Goal: Task Accomplishment & Management: Use online tool/utility

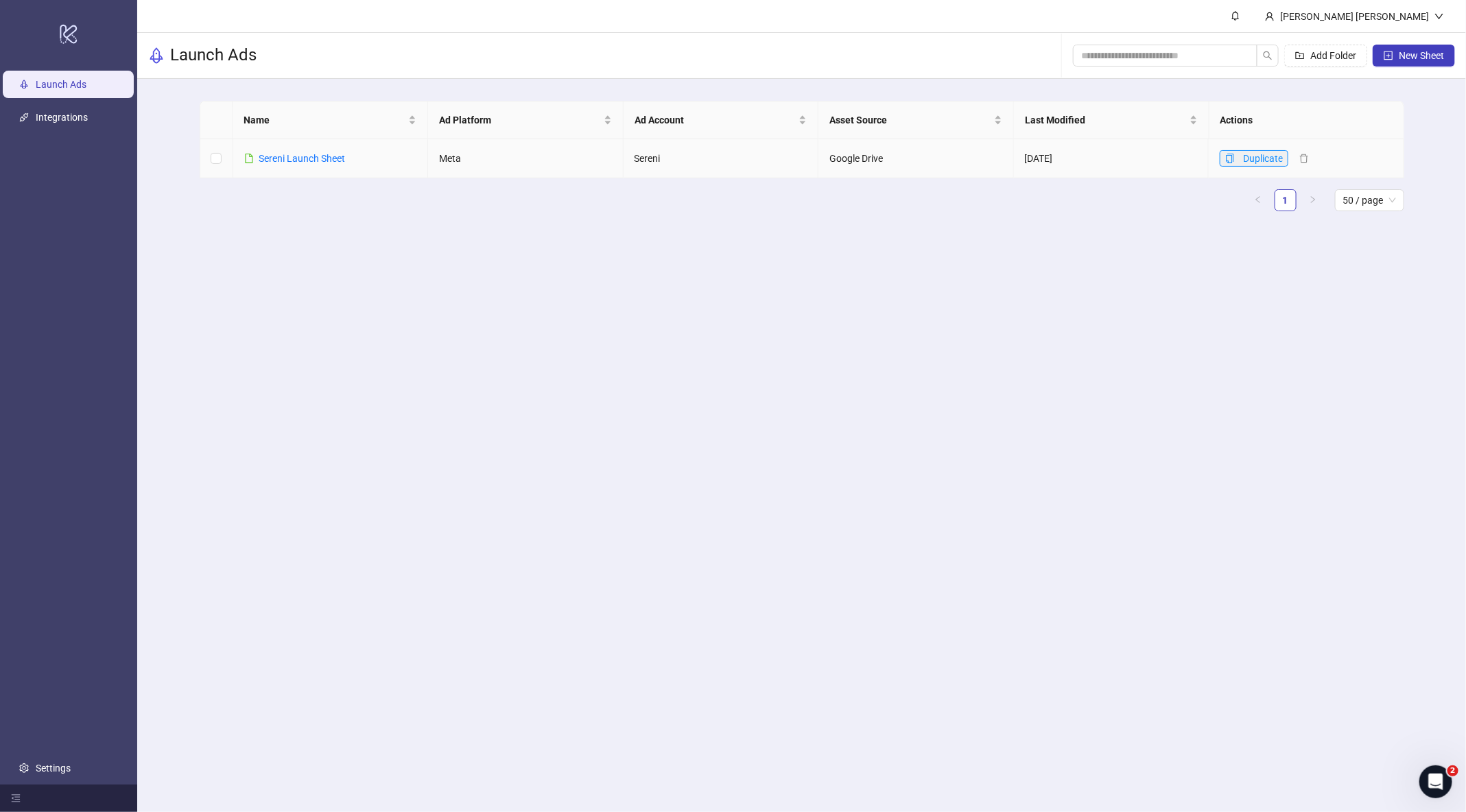
click at [1233, 161] on icon "copy" at bounding box center [1230, 158] width 9 height 9
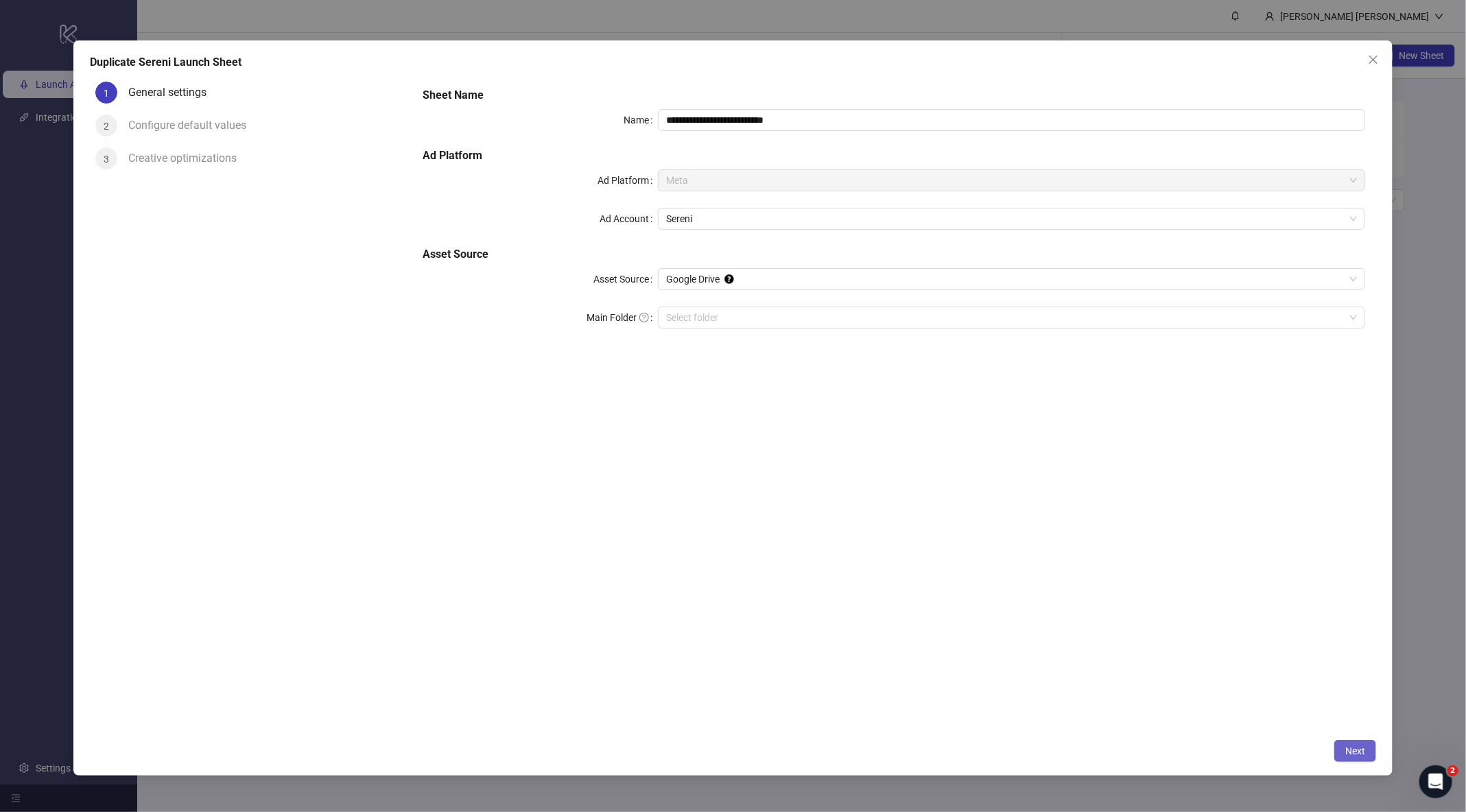
click at [1355, 749] on span "Next" at bounding box center [1355, 751] width 20 height 11
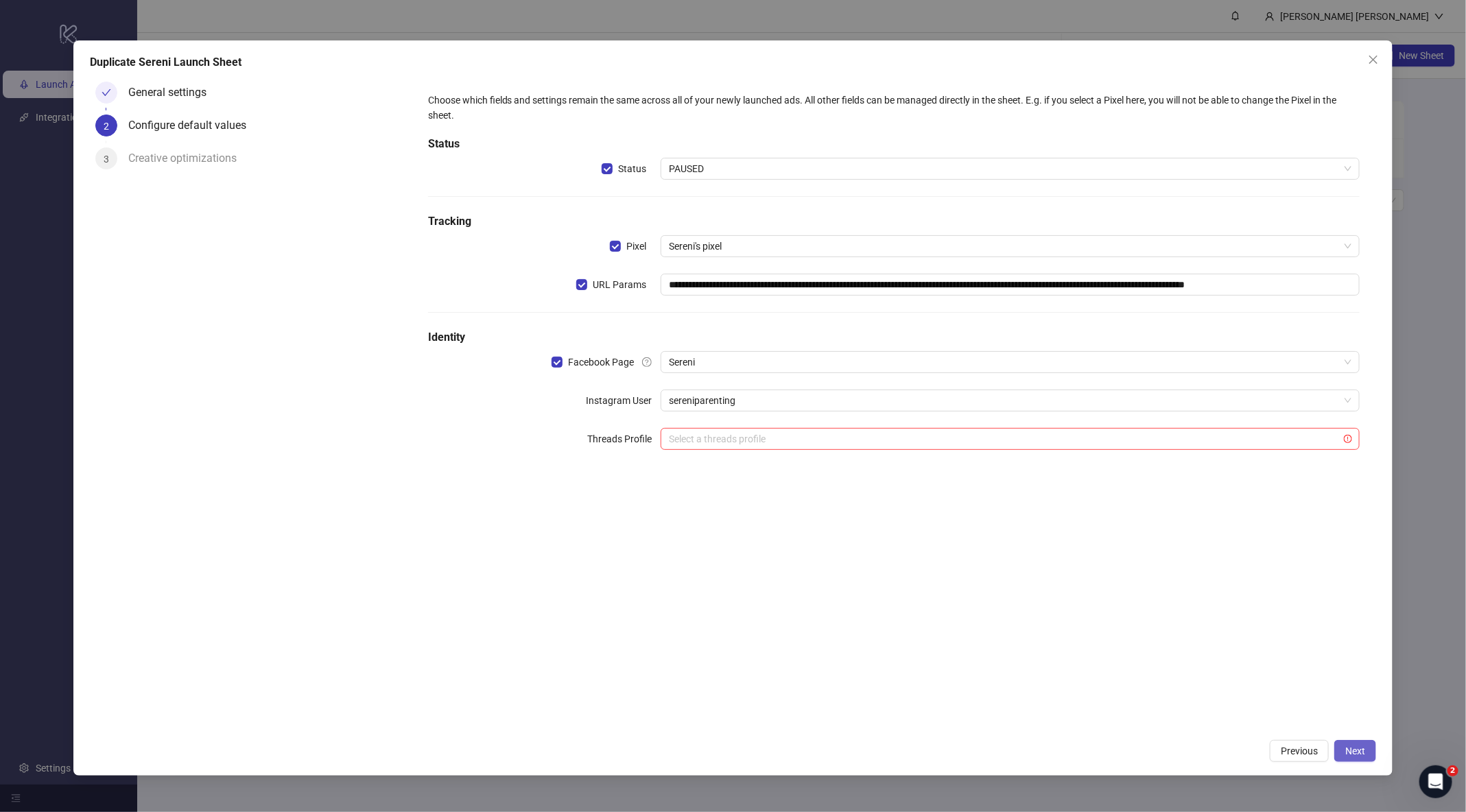
click at [1351, 748] on span "Next" at bounding box center [1355, 751] width 20 height 11
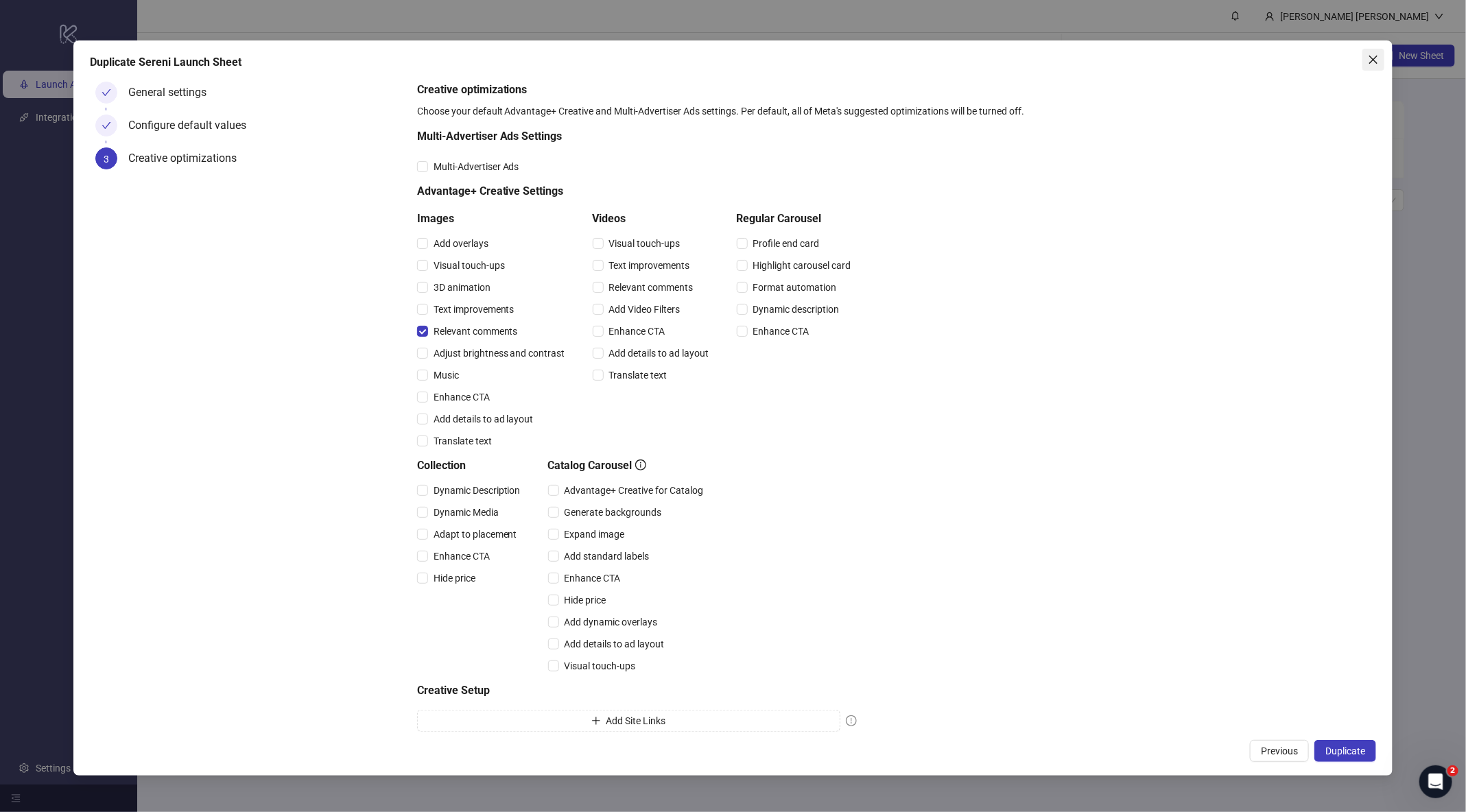
click at [1378, 56] on icon "close" at bounding box center [1374, 60] width 11 height 11
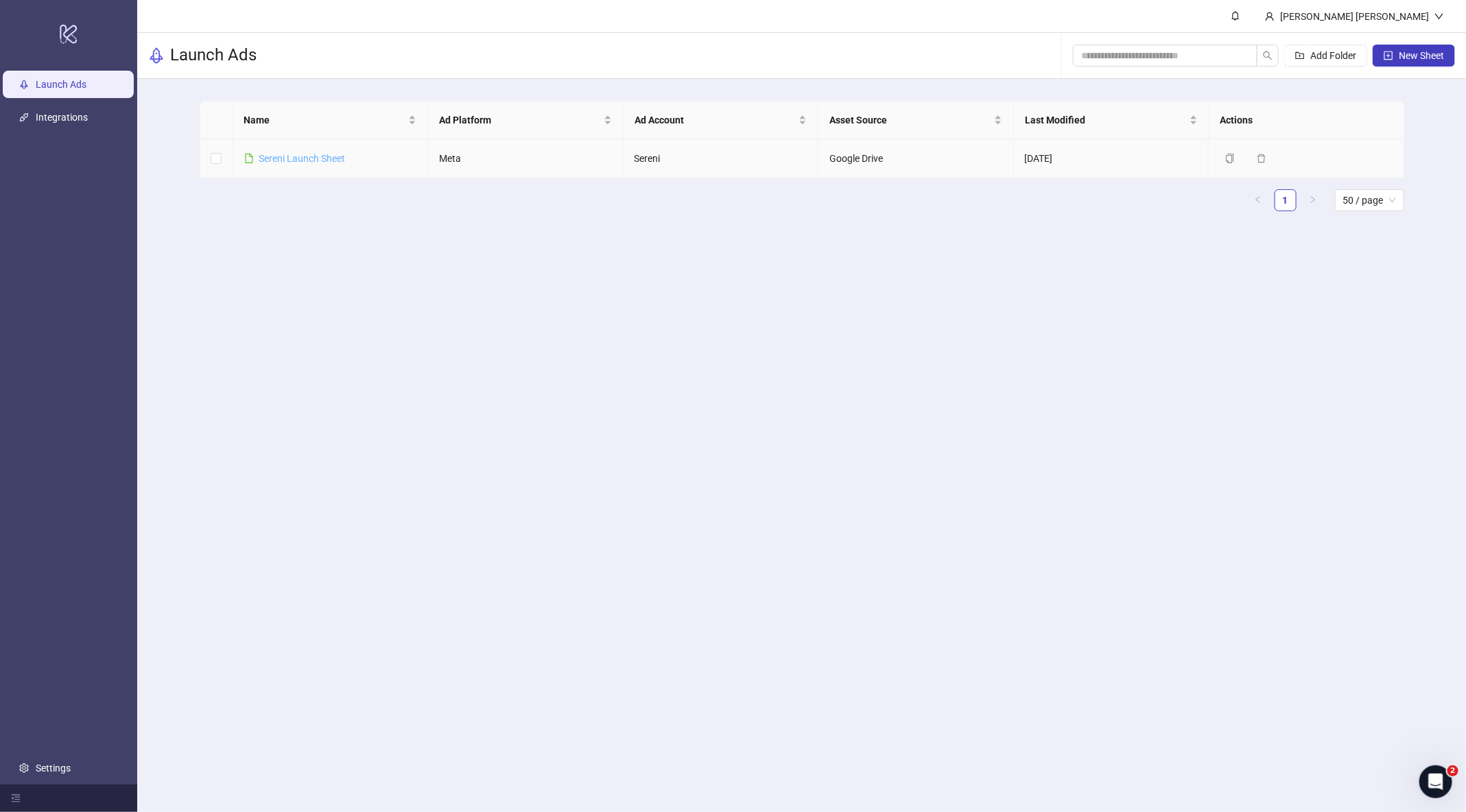
click at [315, 153] on link "Sereni Launch Sheet" at bounding box center [303, 158] width 86 height 11
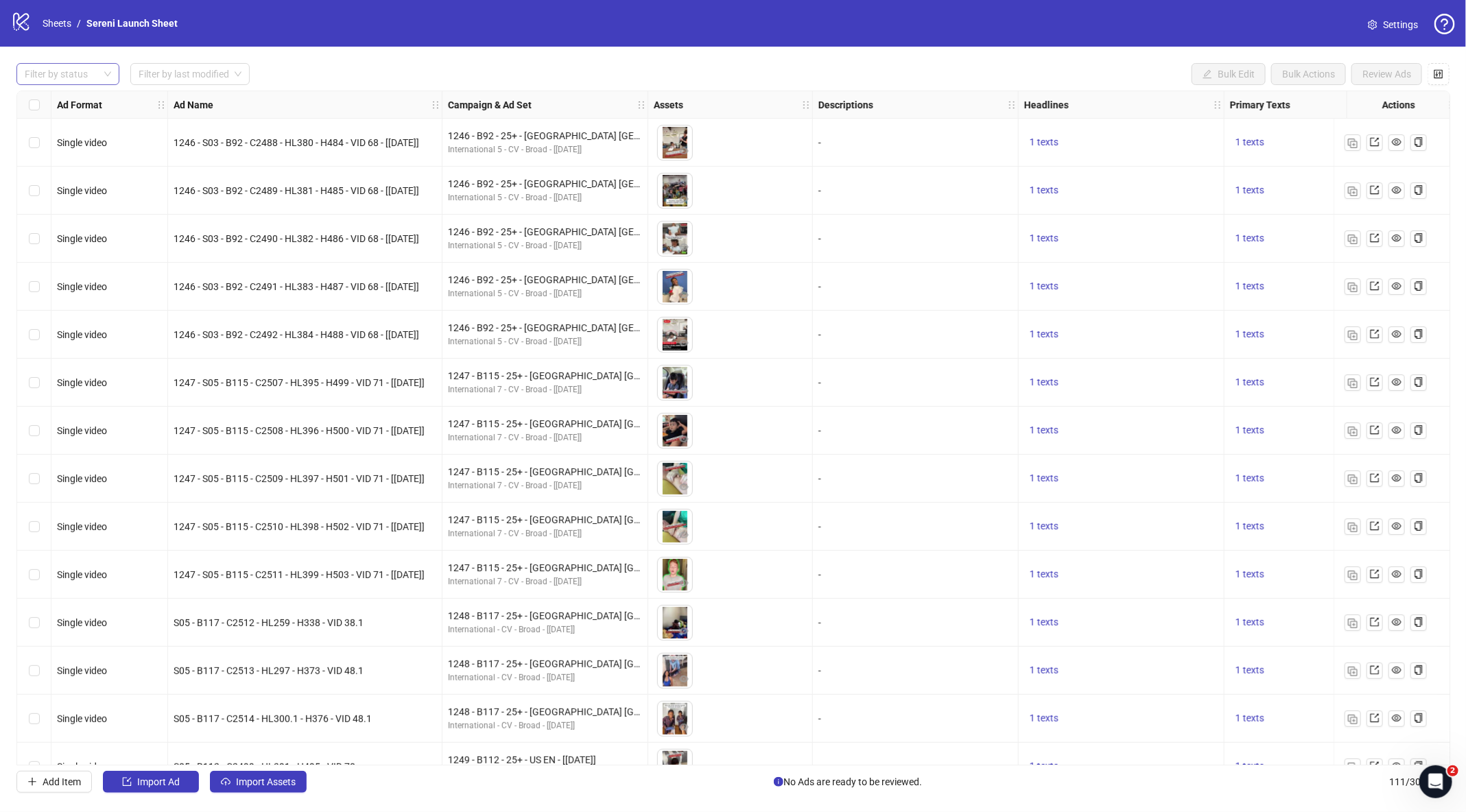
click at [52, 80] on div at bounding box center [61, 74] width 83 height 20
click at [52, 104] on div "Draft" at bounding box center [67, 101] width 81 height 15
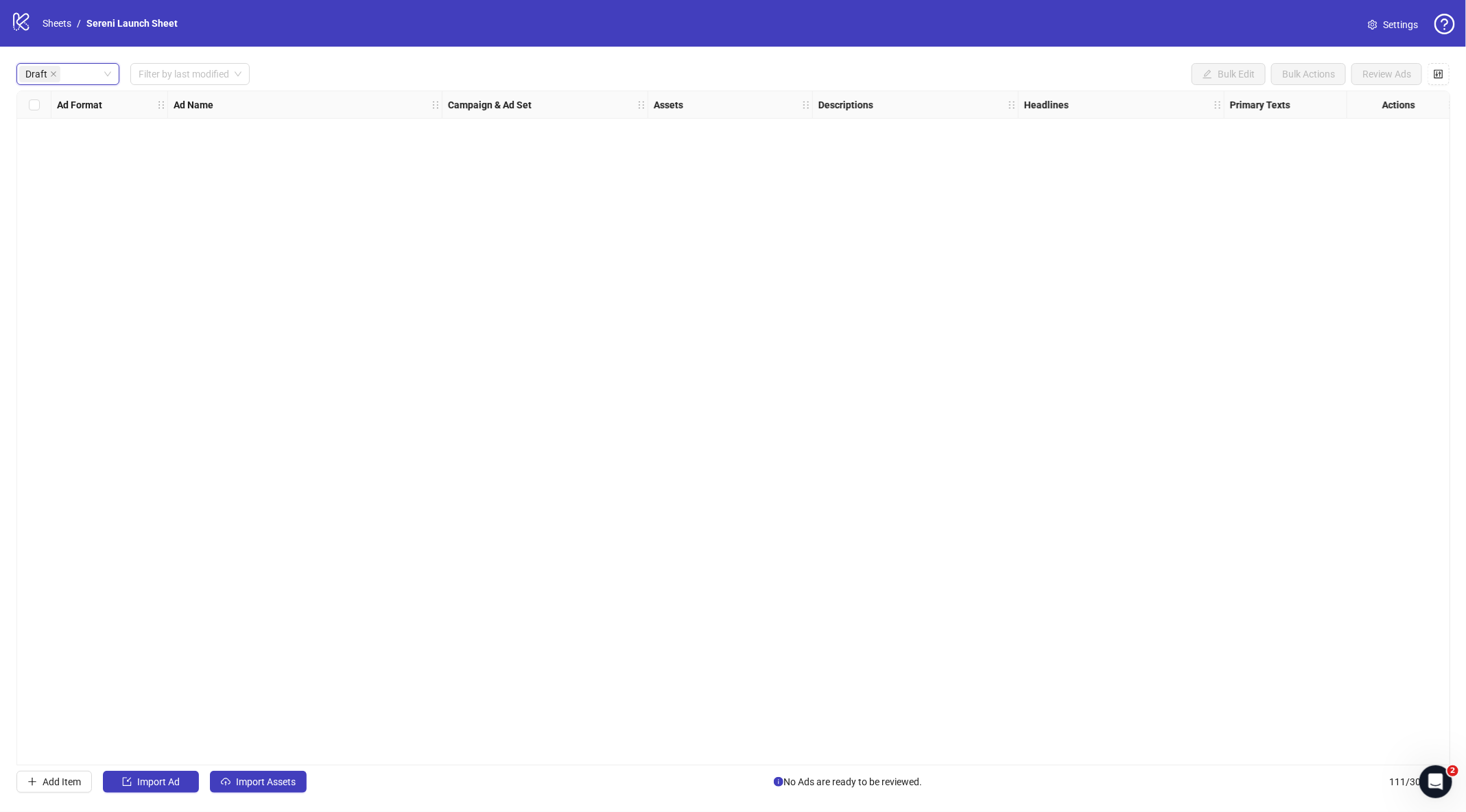
click at [263, 799] on div "Draft Draft Filter by last modified Bulk Edit Bulk Actions Review Ads Ad Format…" at bounding box center [733, 428] width 1466 height 763
click at [263, 791] on button "Import Assets" at bounding box center [258, 781] width 96 height 22
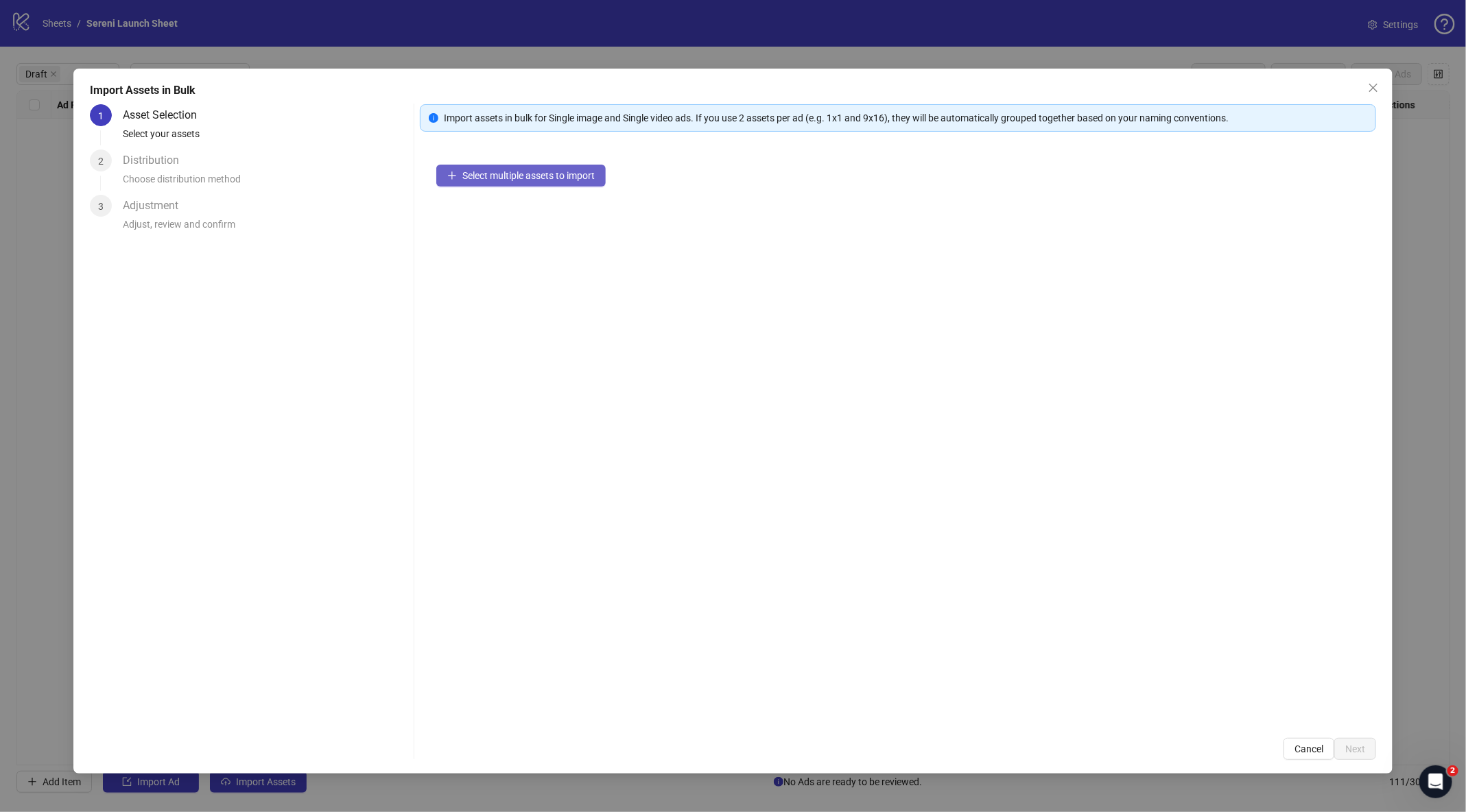
click at [485, 171] on span "Select multiple assets to import" at bounding box center [528, 176] width 132 height 11
click at [1347, 753] on span "Next" at bounding box center [1355, 749] width 20 height 11
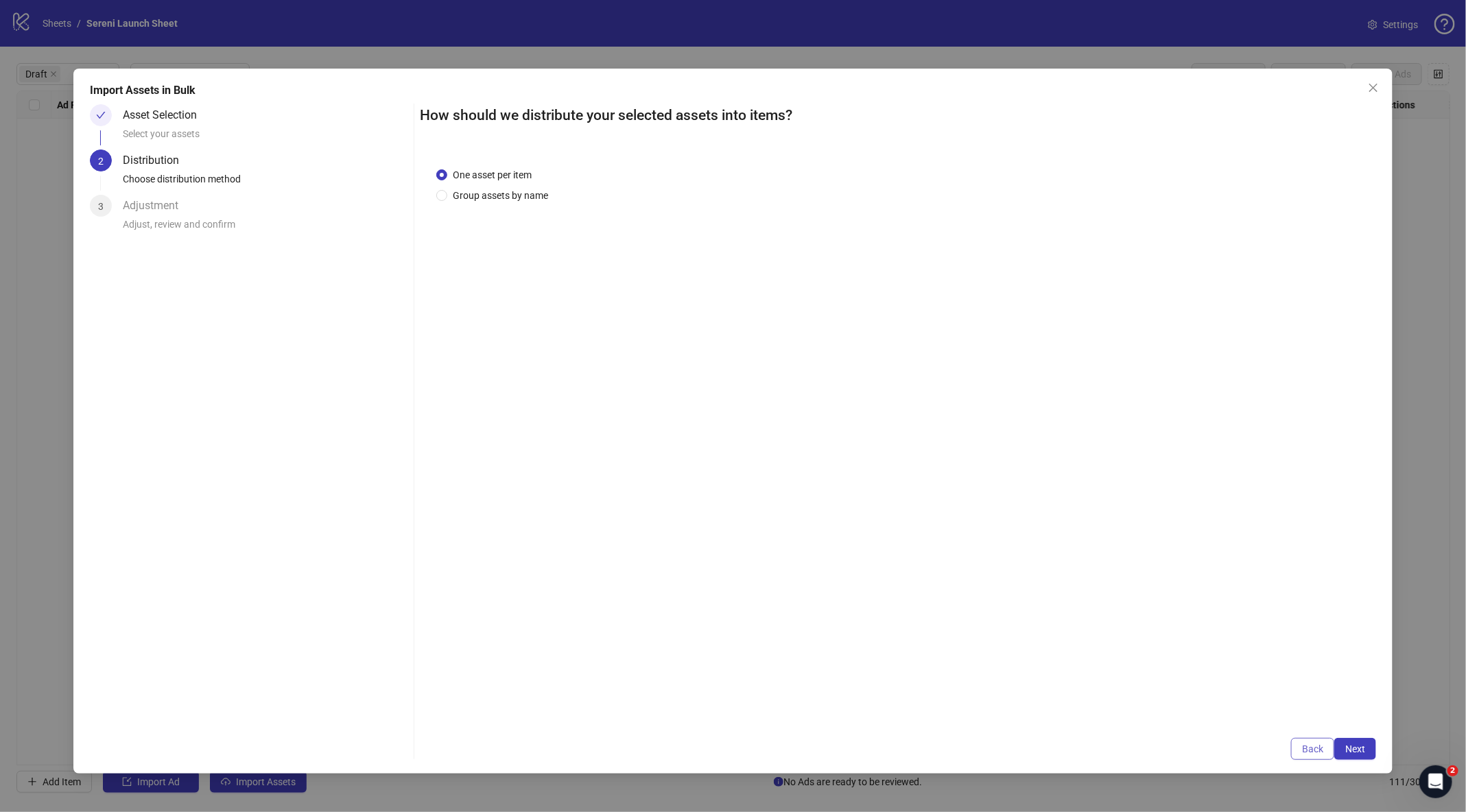
click at [1299, 752] on button "Back" at bounding box center [1313, 748] width 43 height 22
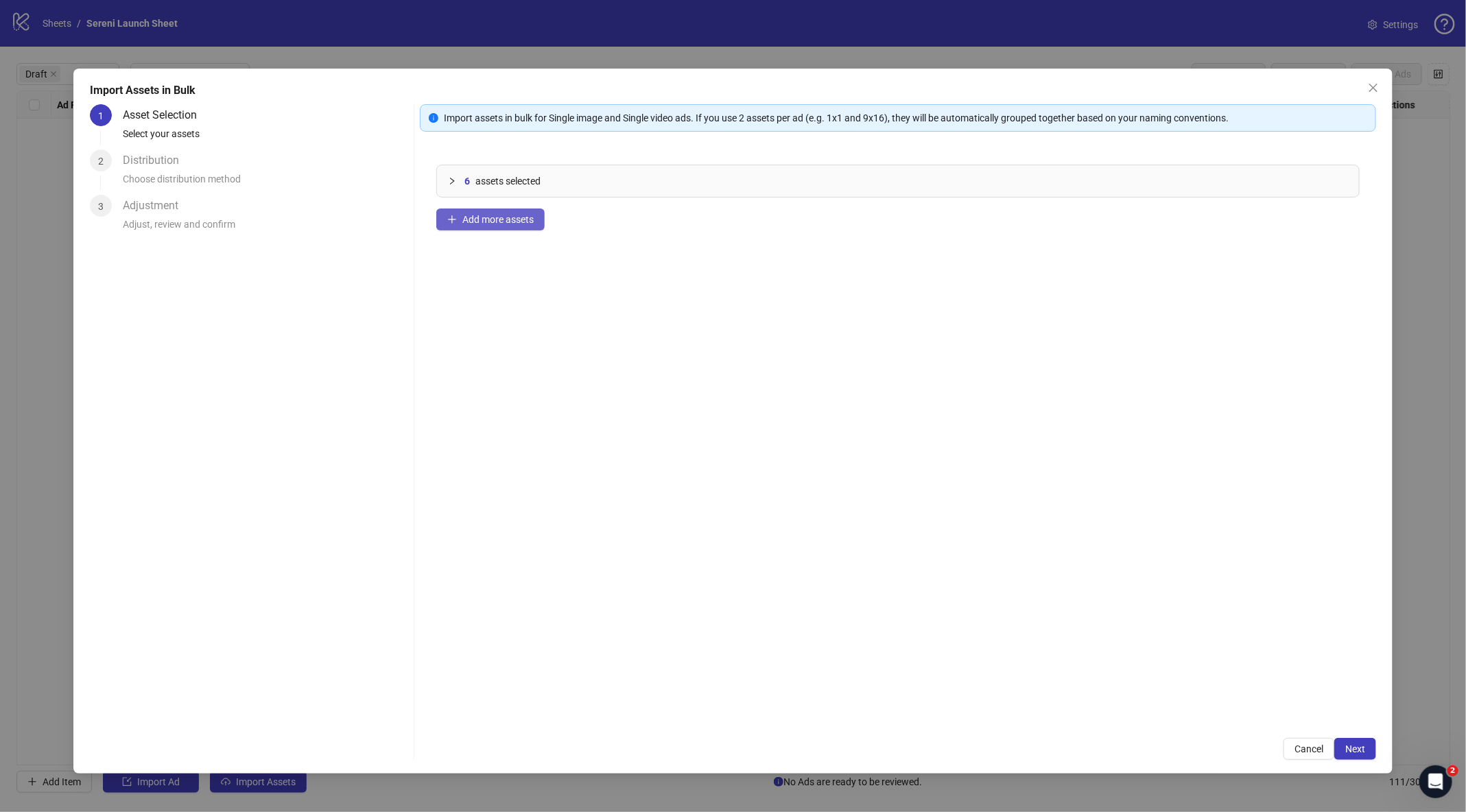
click at [475, 221] on span "Add more assets" at bounding box center [498, 220] width 71 height 11
click at [1351, 745] on span "Next" at bounding box center [1355, 749] width 20 height 11
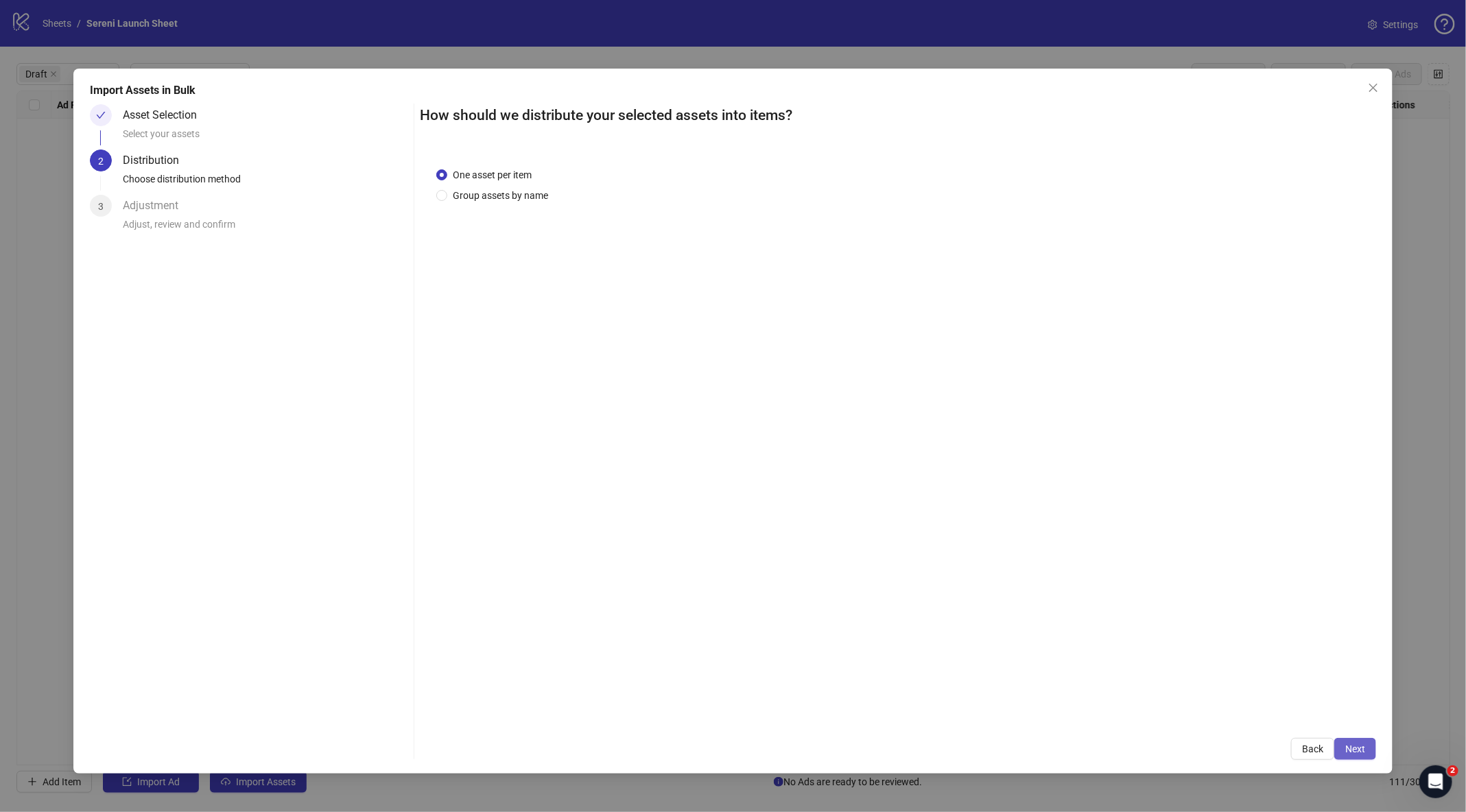
click at [1358, 754] on button "Next" at bounding box center [1355, 748] width 42 height 22
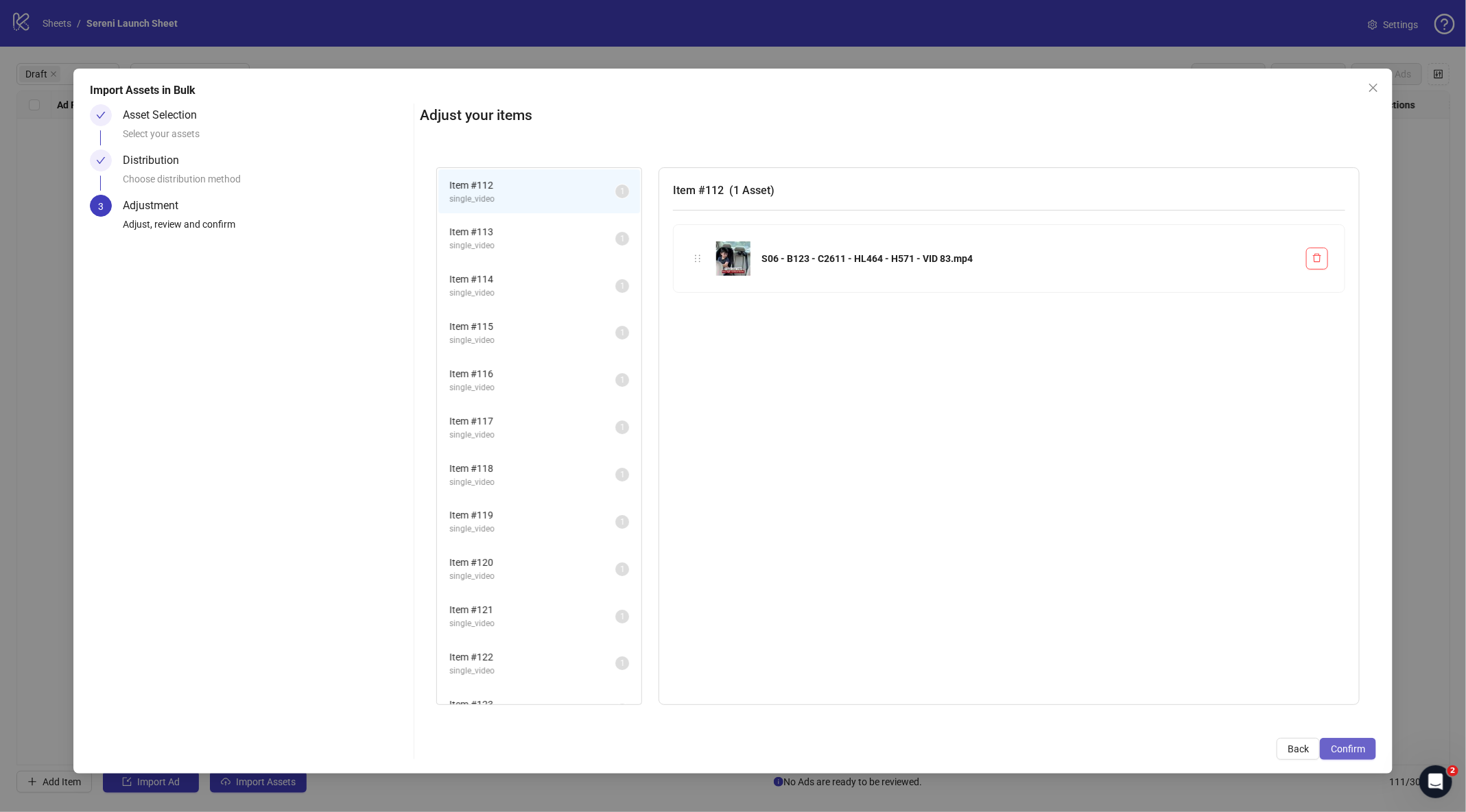
click at [1362, 749] on span "Confirm" at bounding box center [1348, 749] width 35 height 11
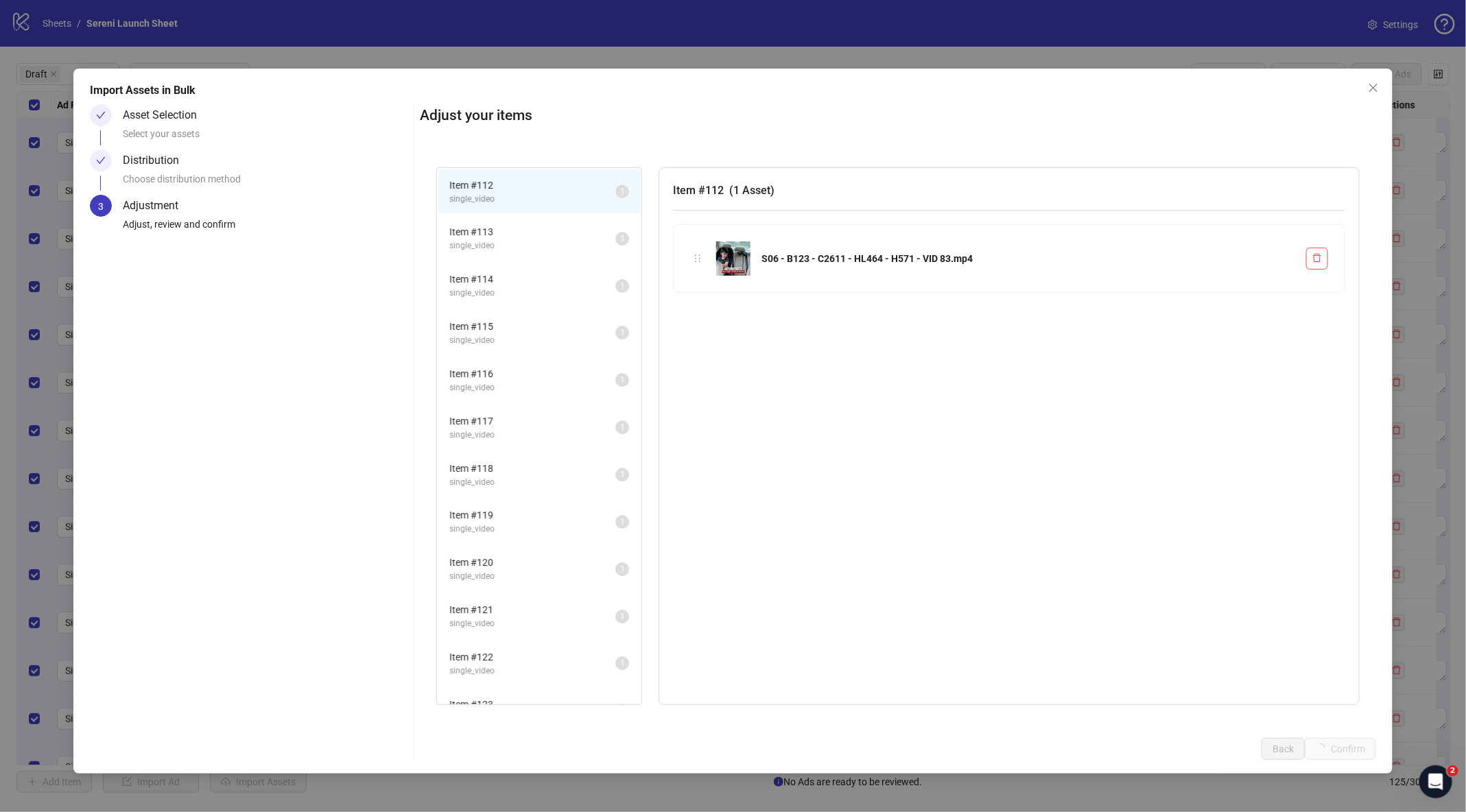
scroll to position [31, 0]
